Goal: Navigation & Orientation: Find specific page/section

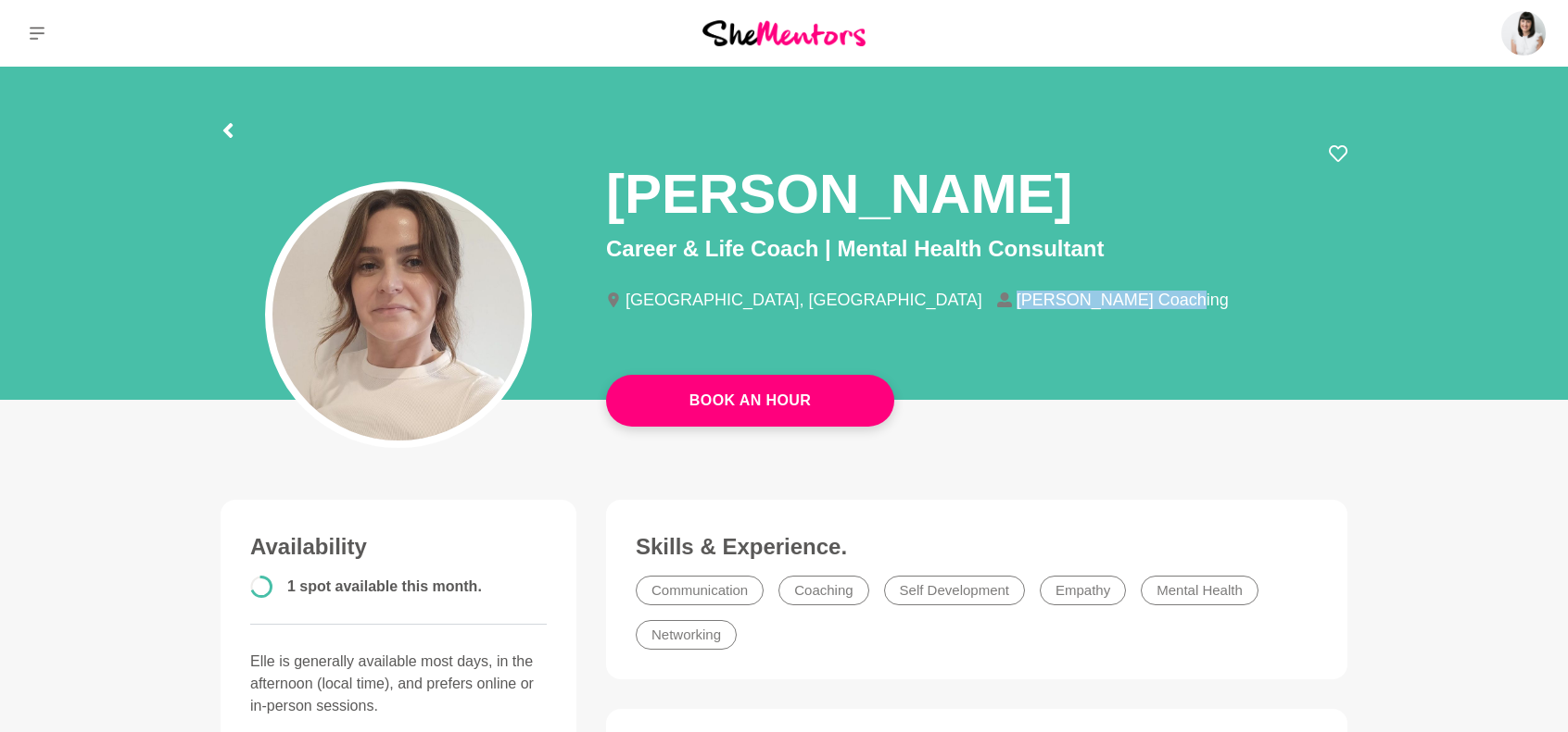
drag, startPoint x: 812, startPoint y: 297, endPoint x: 964, endPoint y: 299, distance: 152.0
click at [997, 299] on li "[PERSON_NAME] Coaching" at bounding box center [1119, 299] width 246 height 16
click at [997, 301] on li "[PERSON_NAME] Coaching" at bounding box center [1119, 299] width 246 height 16
drag, startPoint x: 815, startPoint y: 295, endPoint x: 971, endPoint y: 299, distance: 156.1
click at [997, 299] on li "[PERSON_NAME] Coaching" at bounding box center [1119, 299] width 246 height 16
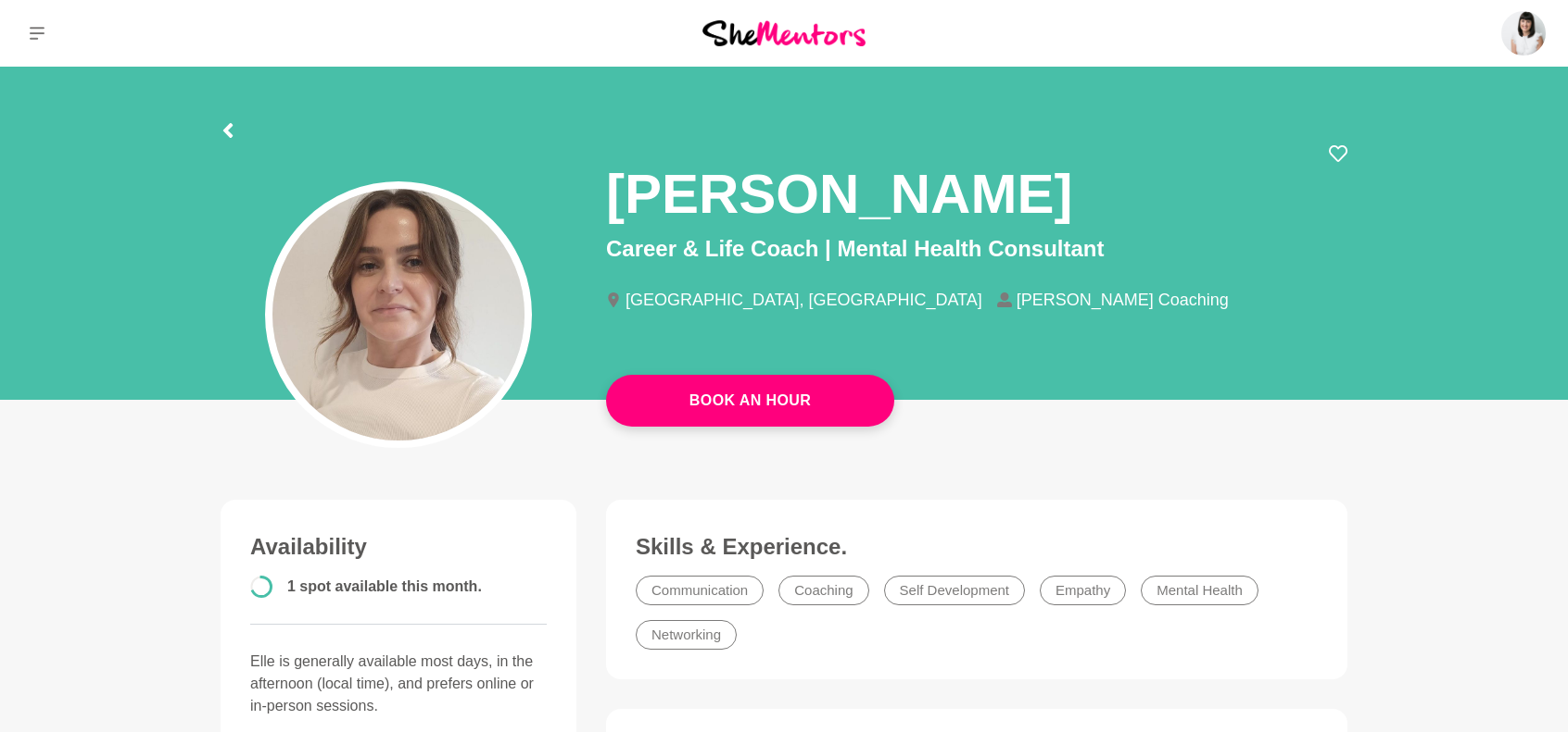
click at [997, 305] on li "[PERSON_NAME] Coaching" at bounding box center [1119, 299] width 246 height 16
click at [997, 304] on li "[PERSON_NAME] Coaching" at bounding box center [1119, 299] width 246 height 16
click at [997, 299] on li "Elle Thorne Coaching" at bounding box center [1119, 299] width 246 height 16
copy li "Elle Thorne Coaching"
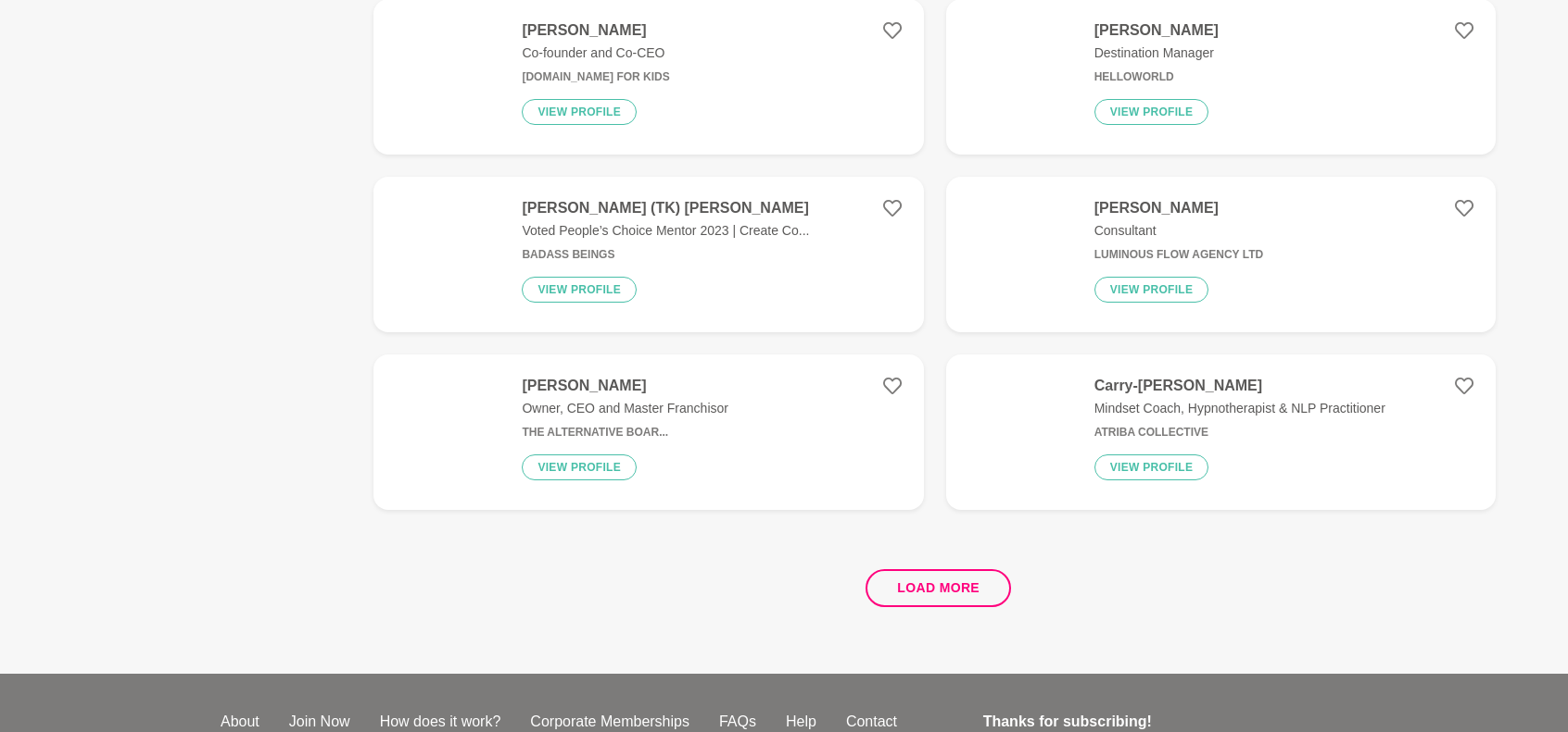
scroll to position [3334, 0]
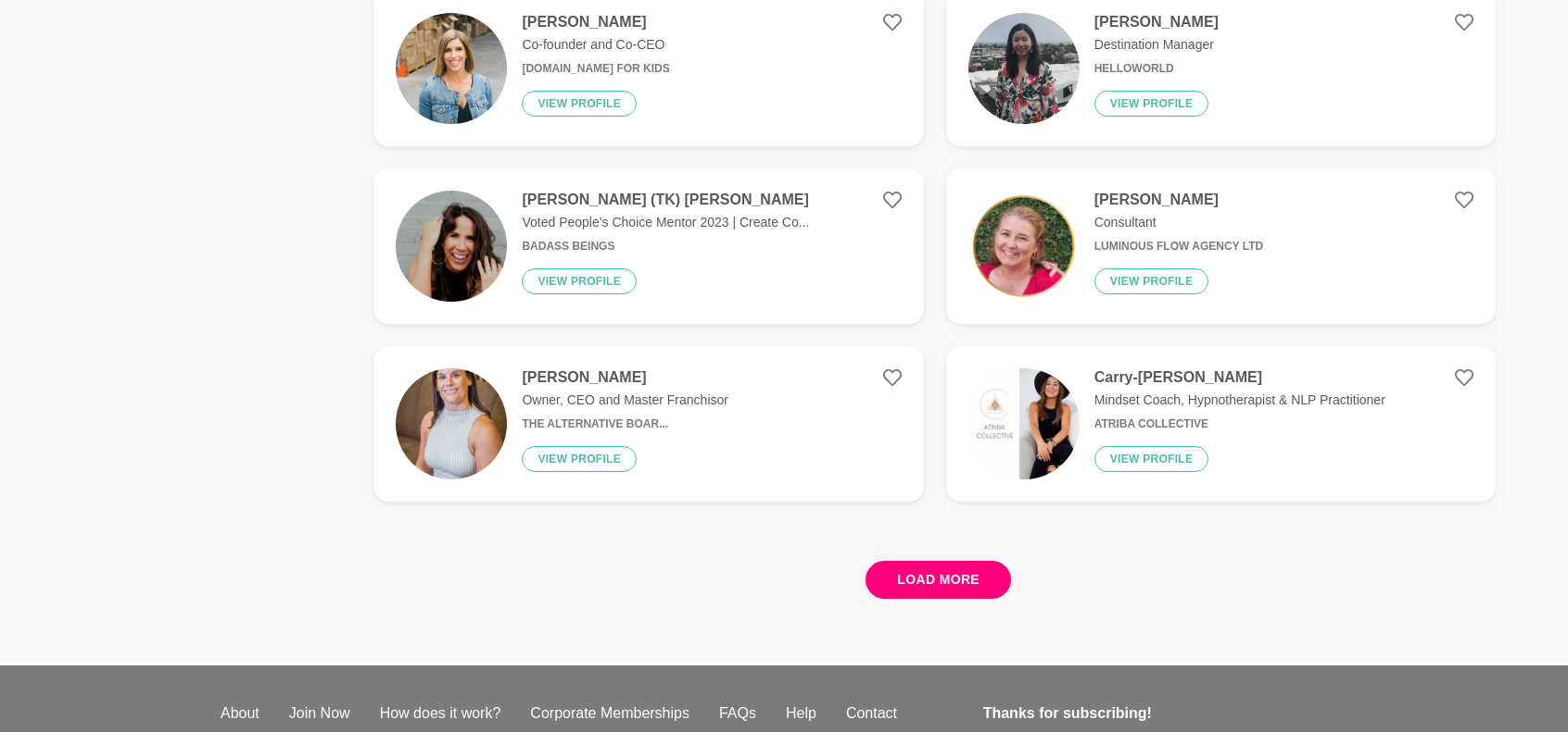
click at [897, 570] on button "Load more" at bounding box center [938, 580] width 146 height 38
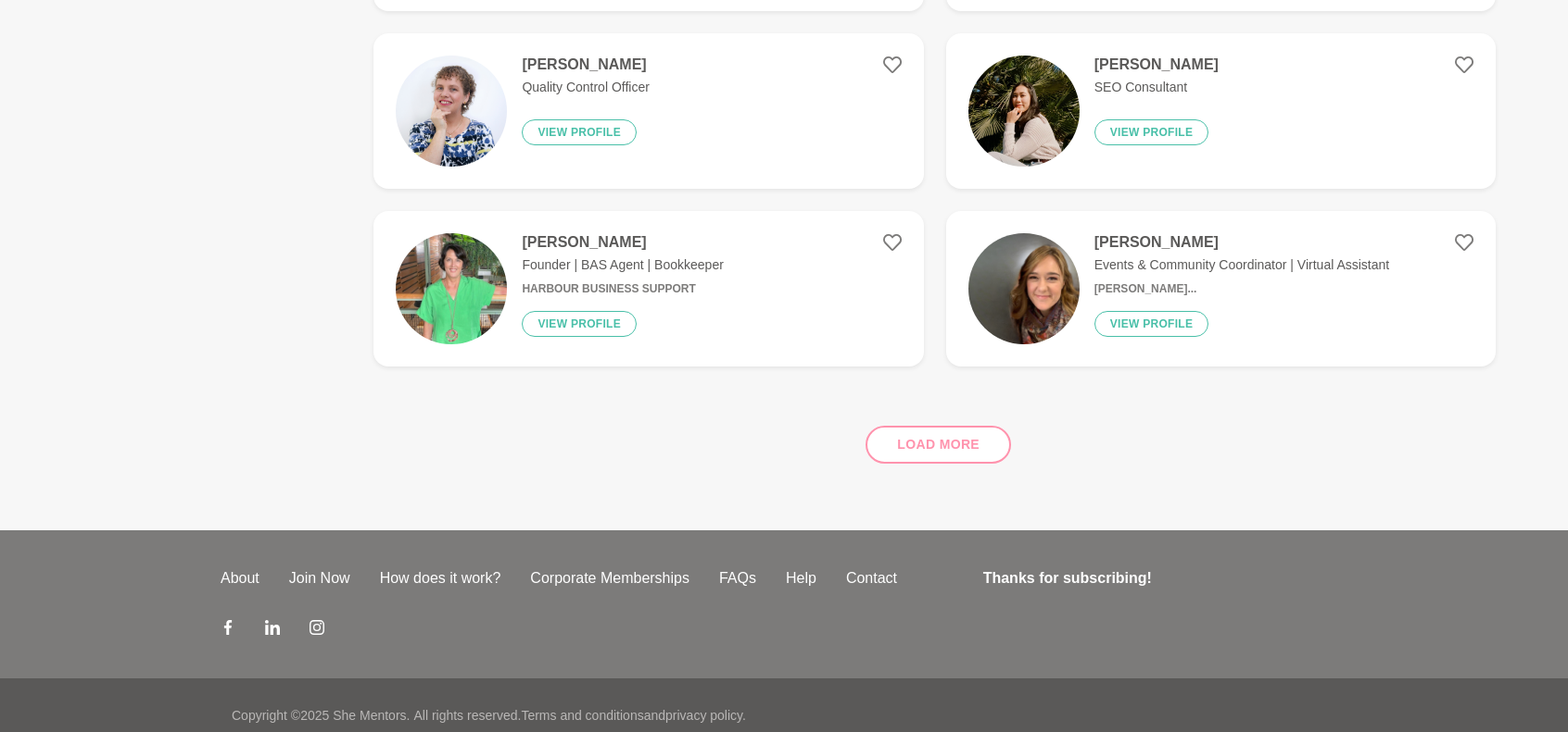
scroll to position [6688, 0]
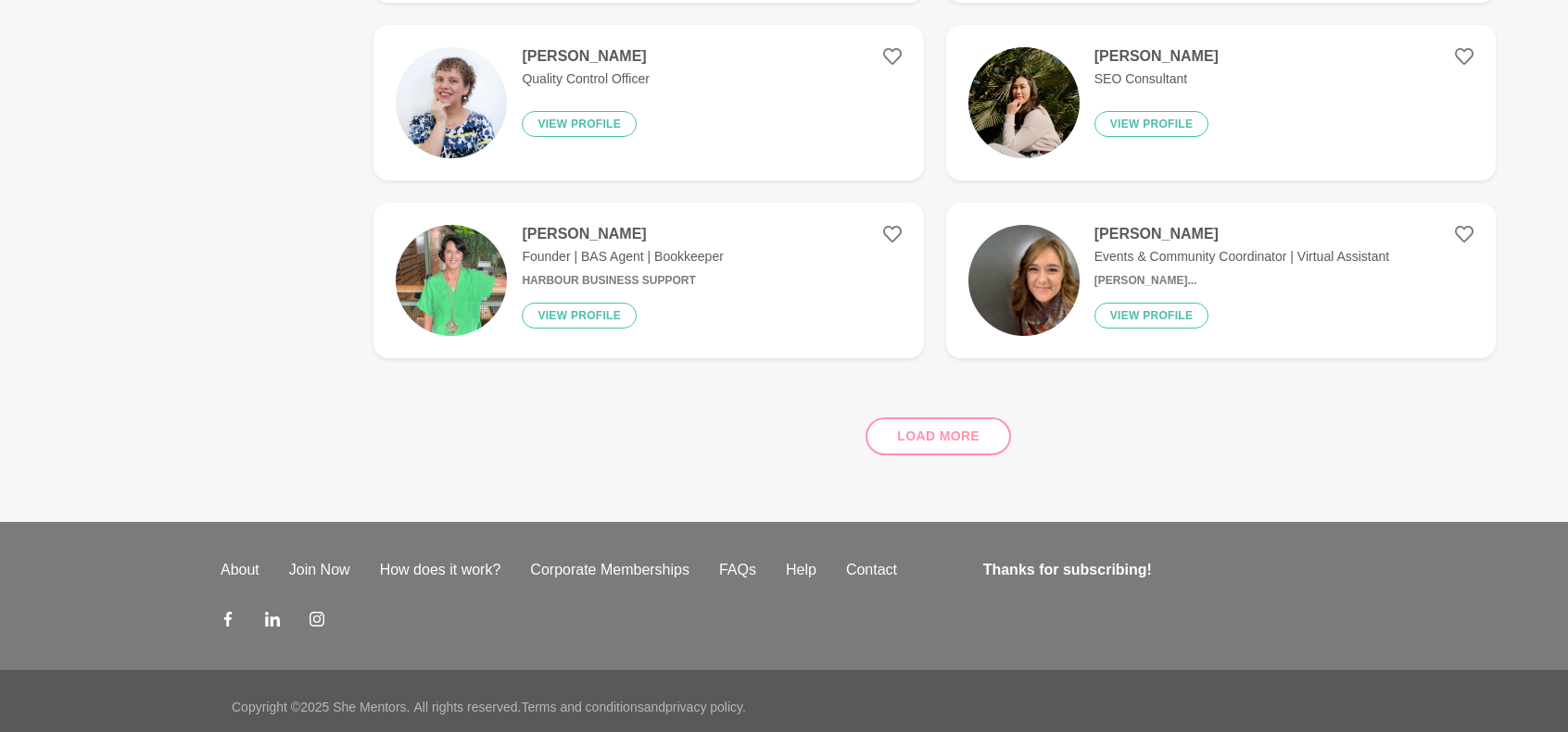
click at [895, 441] on div "Load more" at bounding box center [934, 429] width 1122 height 112
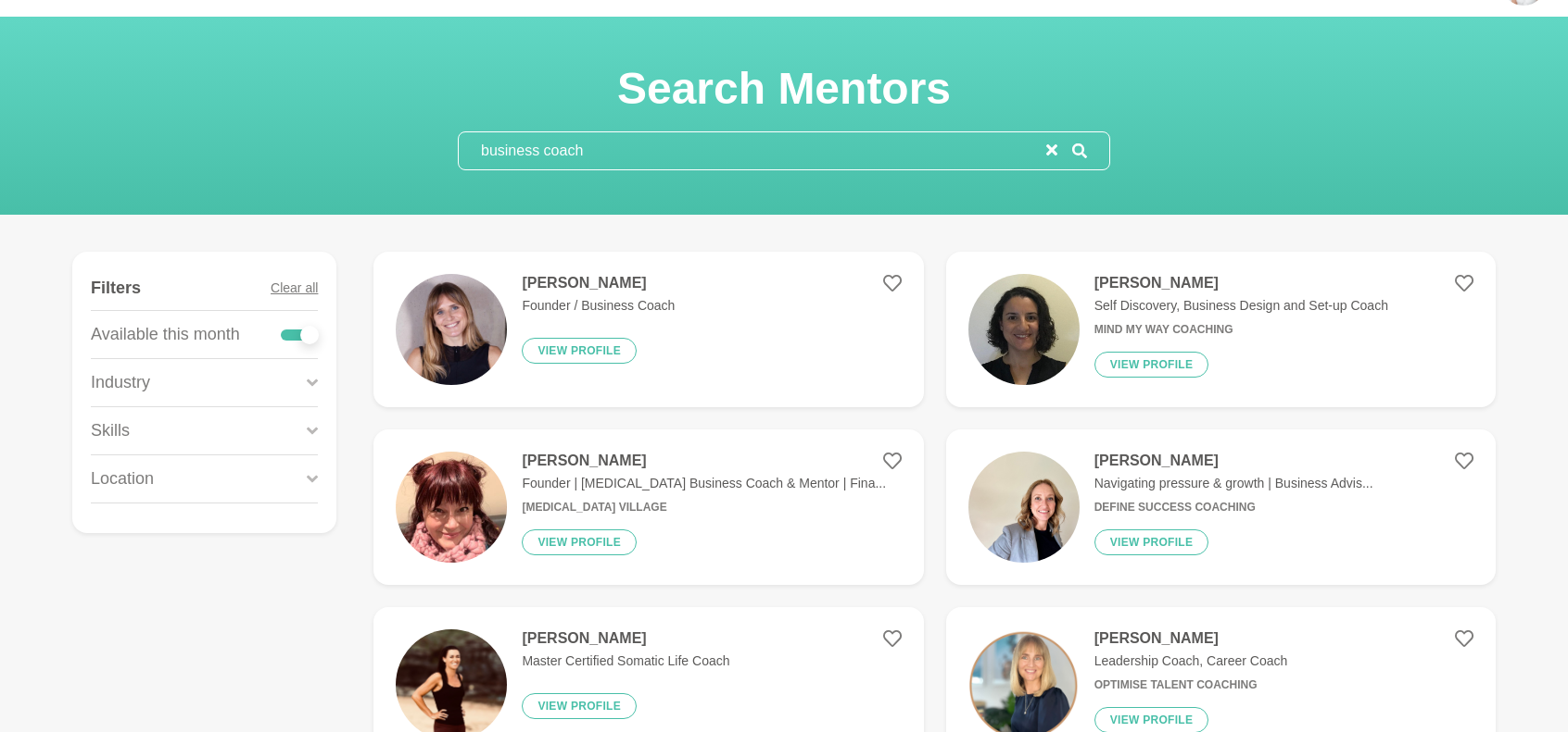
scroll to position [0, 0]
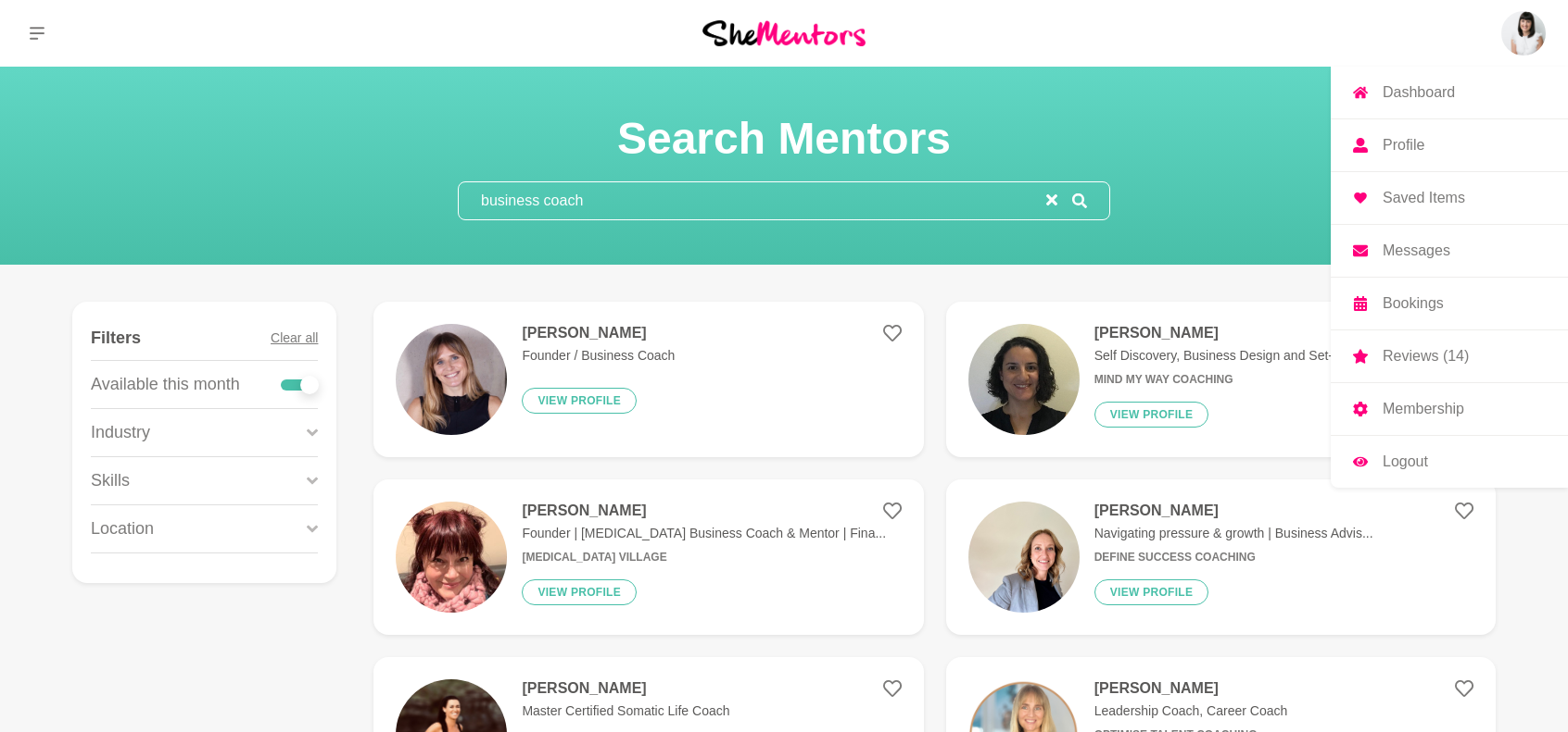
click at [1527, 34] on img at bounding box center [1523, 34] width 44 height 44
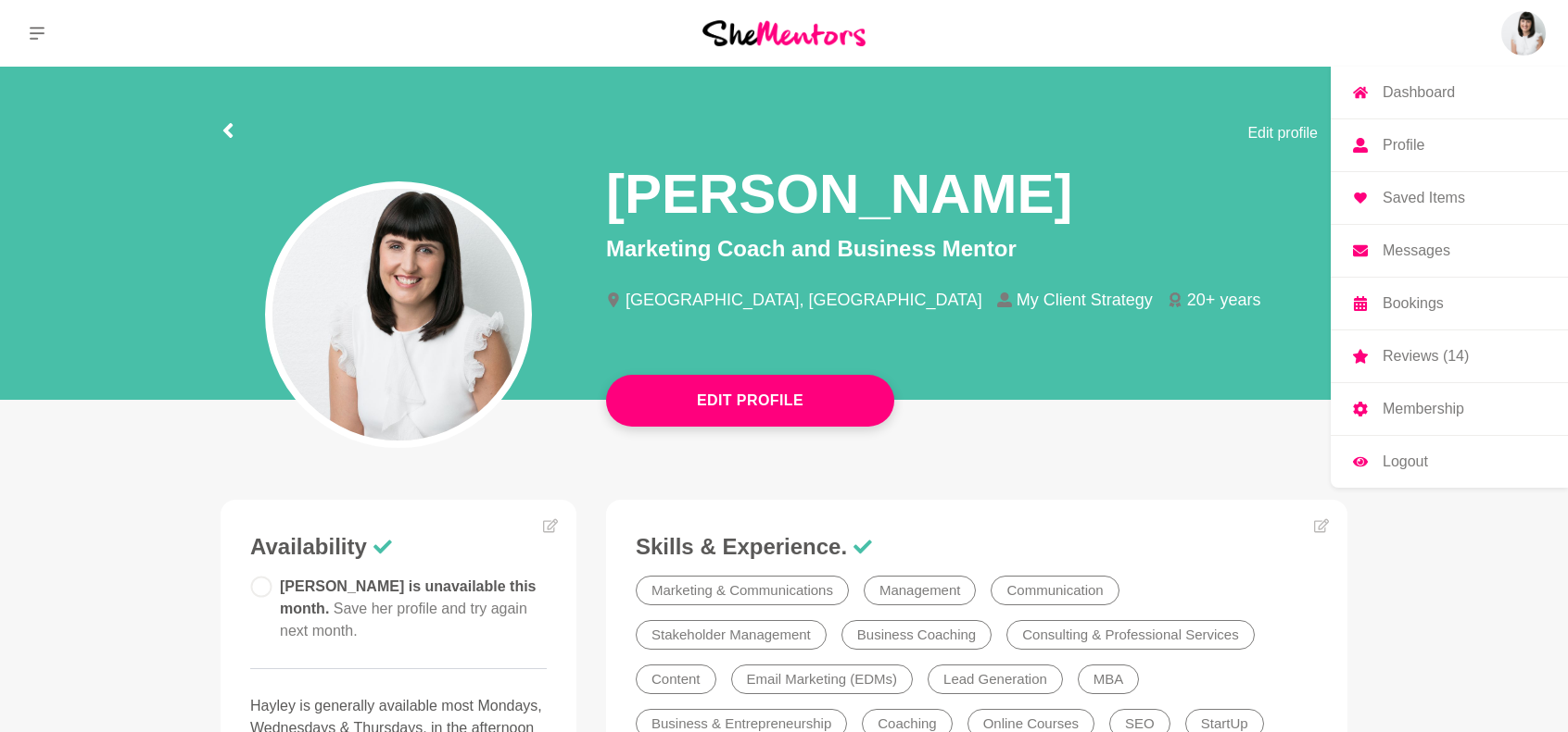
click at [1402, 138] on p "Profile" at bounding box center [1403, 145] width 41 height 14
